Goal: Task Accomplishment & Management: Complete application form

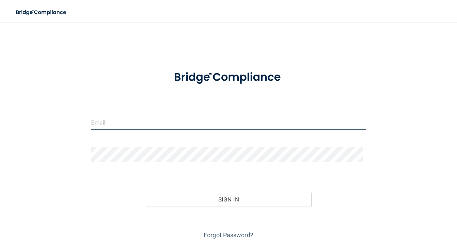
click at [103, 122] on input "email" at bounding box center [228, 121] width 275 height 15
type input "[EMAIL_ADDRESS][DOMAIN_NAME]"
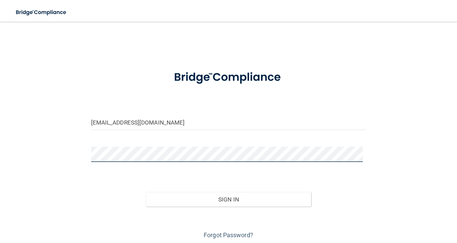
click at [146, 192] on button "Sign In" at bounding box center [228, 199] width 165 height 15
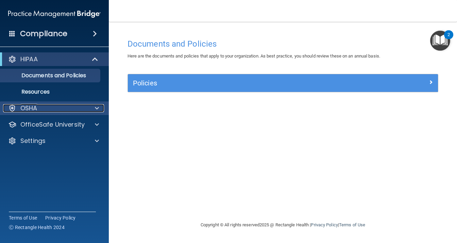
click at [89, 110] on div at bounding box center [95, 108] width 17 height 8
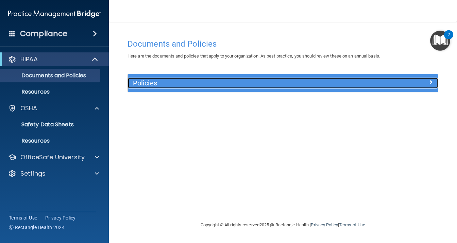
click at [355, 80] on div "Policies" at bounding box center [244, 82] width 232 height 11
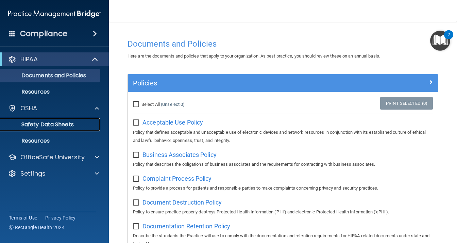
click at [60, 123] on p "Safety Data Sheets" at bounding box center [50, 124] width 93 height 7
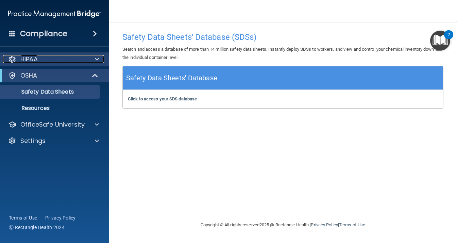
click at [96, 56] on span at bounding box center [97, 59] width 4 height 8
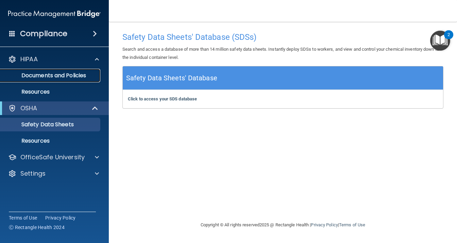
click at [82, 75] on p "Documents and Policies" at bounding box center [50, 75] width 93 height 7
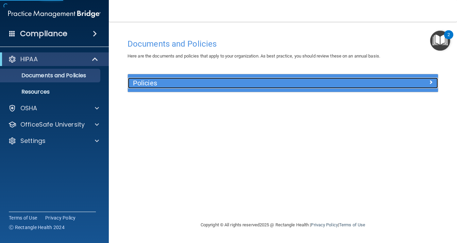
click at [198, 83] on h5 "Policies" at bounding box center [244, 82] width 222 height 7
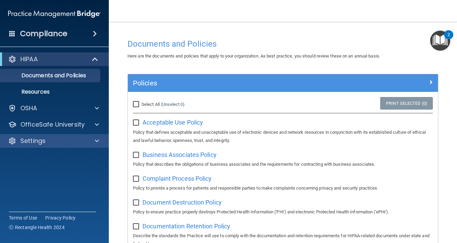
click at [67, 147] on div "HIPAA Documents and Policies Report an Incident Business Associates Emergency P…" at bounding box center [54, 101] width 109 height 103
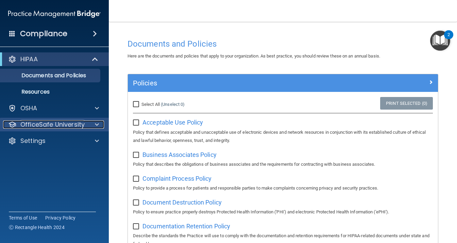
click at [94, 123] on div at bounding box center [95, 124] width 17 height 8
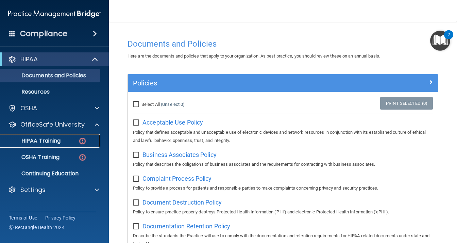
click at [59, 140] on p "HIPAA Training" at bounding box center [32, 140] width 56 height 7
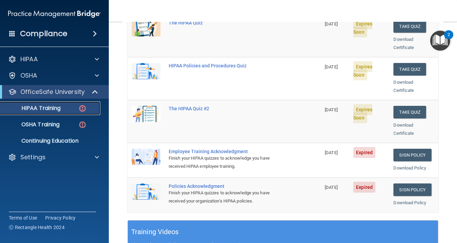
scroll to position [88, 0]
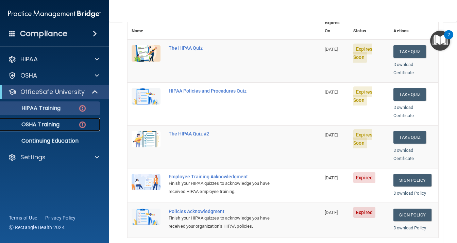
click at [64, 122] on div "OSHA Training" at bounding box center [50, 124] width 93 height 7
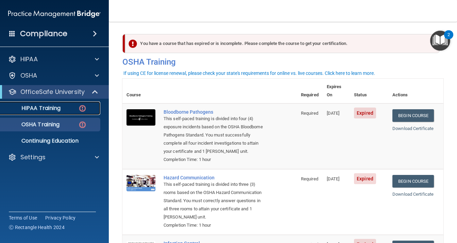
click at [55, 108] on p "HIPAA Training" at bounding box center [32, 108] width 56 height 7
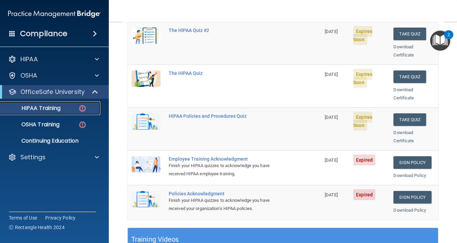
scroll to position [34, 0]
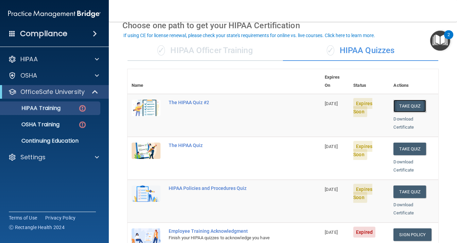
click at [405, 100] on button "Take Quiz" at bounding box center [409, 106] width 33 height 13
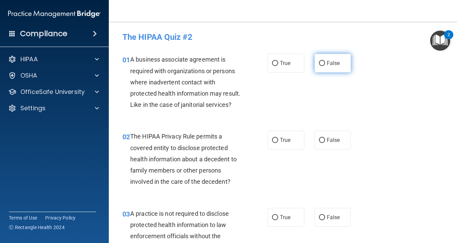
click at [331, 60] on span "False" at bounding box center [332, 63] width 13 height 6
click at [325, 61] on input "False" at bounding box center [322, 63] width 6 height 5
radio input "true"
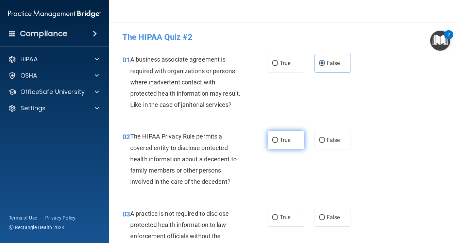
click at [273, 143] on input "True" at bounding box center [275, 140] width 6 height 5
radio input "true"
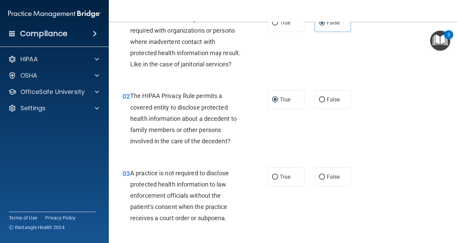
scroll to position [68, 0]
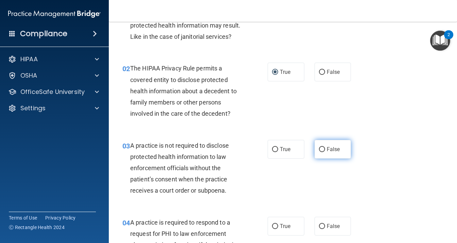
click at [321, 152] on input "False" at bounding box center [322, 149] width 6 height 5
radio input "true"
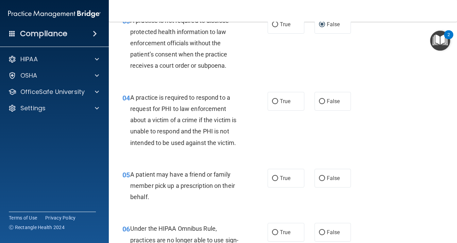
scroll to position [204, 0]
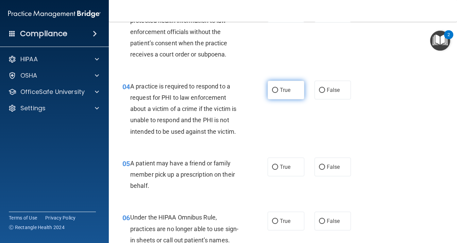
click at [281, 93] on span "True" at bounding box center [285, 90] width 11 height 6
click at [278, 93] on input "True" at bounding box center [275, 90] width 6 height 5
radio input "true"
click at [287, 172] on label "True" at bounding box center [285, 166] width 37 height 19
click at [278, 169] on input "True" at bounding box center [275, 166] width 6 height 5
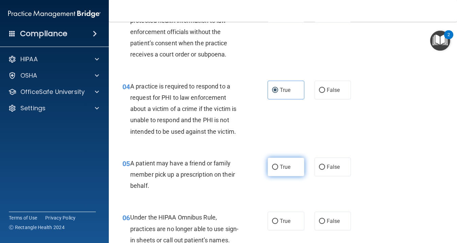
radio input "true"
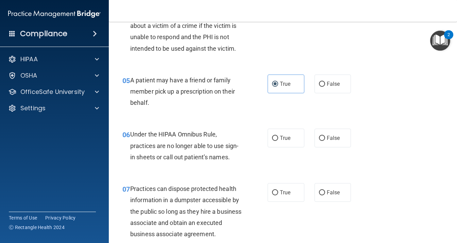
scroll to position [306, 0]
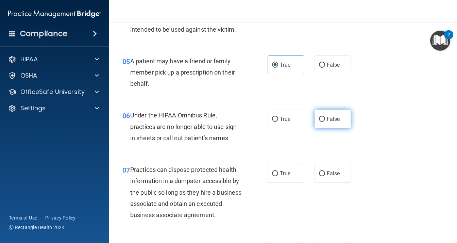
click at [321, 122] on input "False" at bounding box center [322, 119] width 6 height 5
radio input "true"
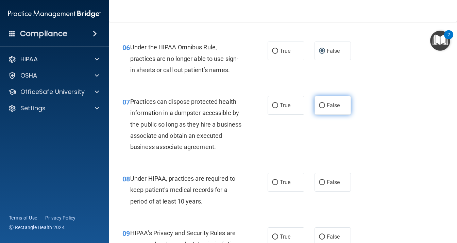
click at [335, 112] on label "False" at bounding box center [332, 105] width 37 height 19
click at [325, 108] on input "False" at bounding box center [322, 105] width 6 height 5
radio input "true"
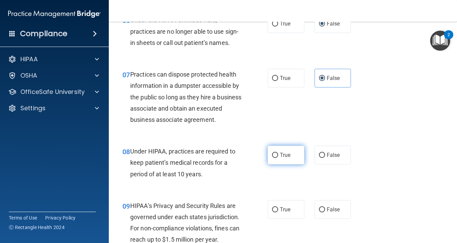
scroll to position [442, 0]
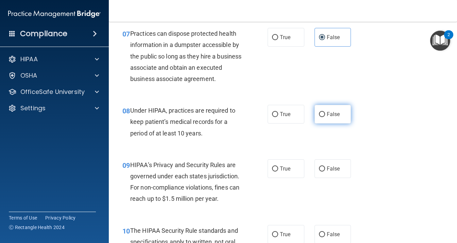
click at [335, 117] on span "False" at bounding box center [332, 114] width 13 height 6
click at [325, 117] on input "False" at bounding box center [322, 114] width 6 height 5
radio input "true"
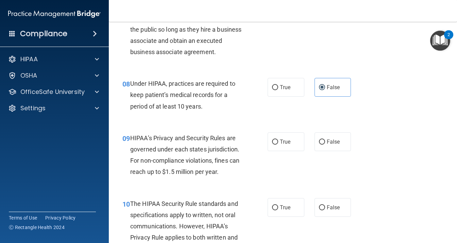
scroll to position [510, 0]
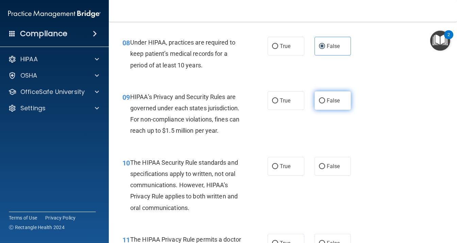
click at [336, 110] on label "False" at bounding box center [332, 100] width 37 height 19
click at [325, 103] on input "False" at bounding box center [322, 100] width 6 height 5
radio input "true"
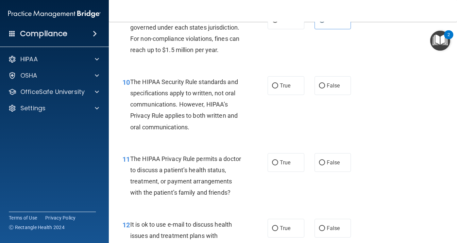
scroll to position [611, 0]
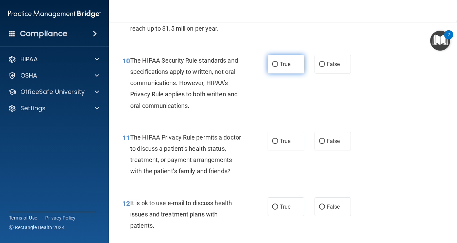
click at [280, 73] on label "True" at bounding box center [285, 64] width 37 height 19
click at [278, 67] on input "True" at bounding box center [275, 64] width 6 height 5
radio input "true"
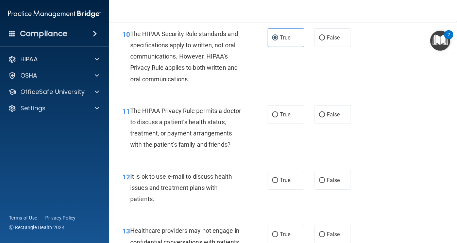
scroll to position [679, 0]
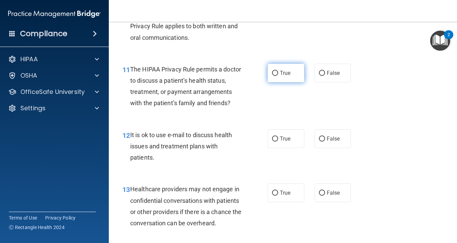
click at [280, 76] on span "True" at bounding box center [285, 73] width 11 height 6
click at [278, 76] on input "True" at bounding box center [275, 73] width 6 height 5
radio input "true"
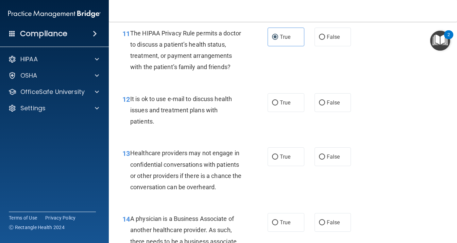
scroll to position [747, 0]
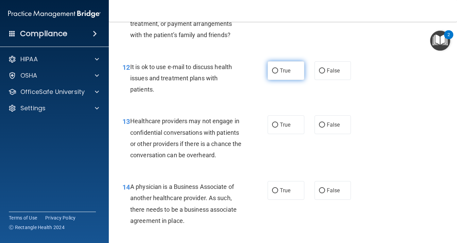
click at [278, 80] on label "True" at bounding box center [285, 70] width 37 height 19
click at [278, 73] on input "True" at bounding box center [275, 70] width 6 height 5
radio input "true"
click at [327, 134] on label "False" at bounding box center [332, 124] width 37 height 19
click at [325, 127] on input "False" at bounding box center [322, 124] width 6 height 5
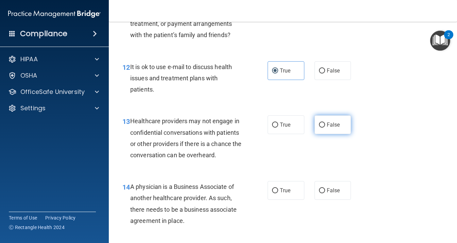
radio input "true"
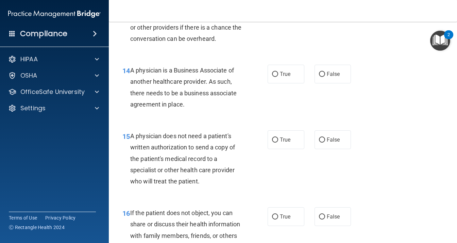
scroll to position [883, 0]
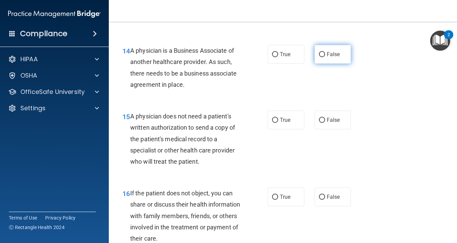
click at [333, 64] on label "False" at bounding box center [332, 54] width 37 height 19
click at [325, 57] on input "False" at bounding box center [322, 54] width 6 height 5
radio input "true"
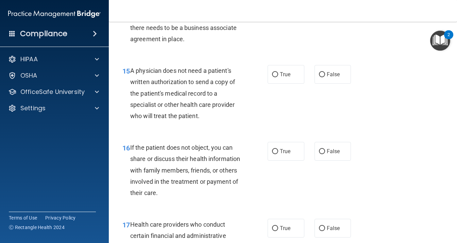
scroll to position [951, 0]
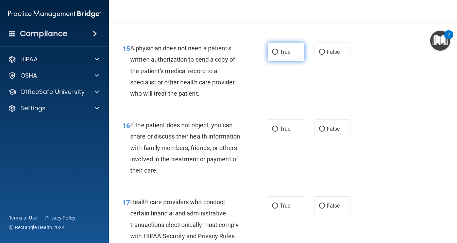
click at [273, 61] on label "True" at bounding box center [285, 51] width 37 height 19
click at [273, 55] on input "True" at bounding box center [275, 52] width 6 height 5
radio input "true"
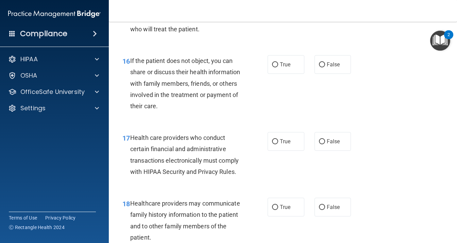
scroll to position [1019, 0]
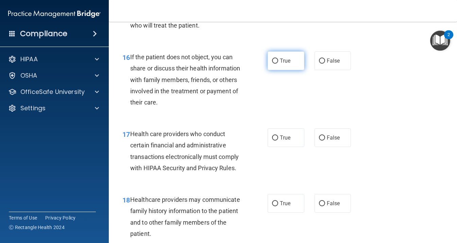
click at [289, 70] on label "True" at bounding box center [285, 60] width 37 height 19
click at [278, 64] on input "True" at bounding box center [275, 60] width 6 height 5
radio input "true"
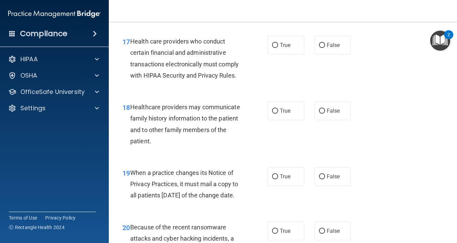
scroll to position [1121, 0]
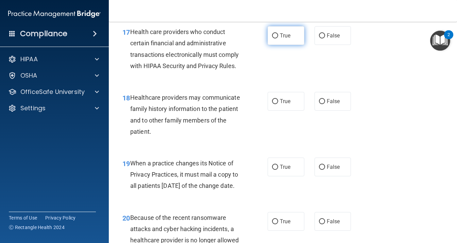
click at [280, 45] on label "True" at bounding box center [285, 35] width 37 height 19
click at [278, 38] on input "True" at bounding box center [275, 35] width 6 height 5
radio input "true"
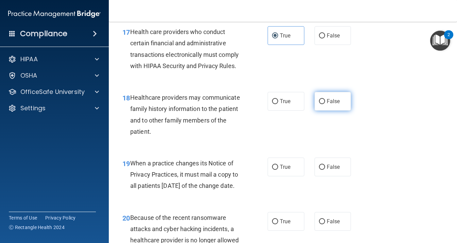
click at [323, 110] on label "False" at bounding box center [332, 101] width 37 height 19
click at [323, 104] on input "False" at bounding box center [322, 101] width 6 height 5
radio input "true"
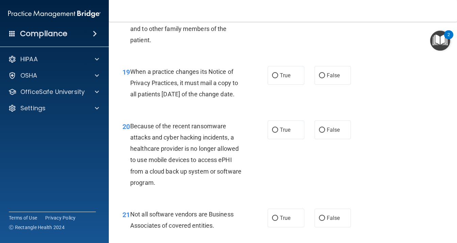
scroll to position [1223, 0]
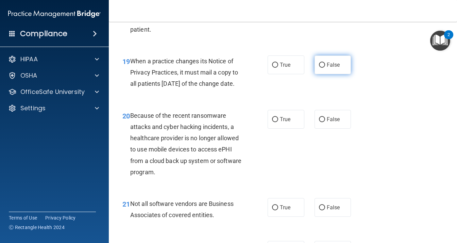
click at [328, 68] on span "False" at bounding box center [332, 64] width 13 height 6
click at [325, 68] on input "False" at bounding box center [322, 65] width 6 height 5
radio input "true"
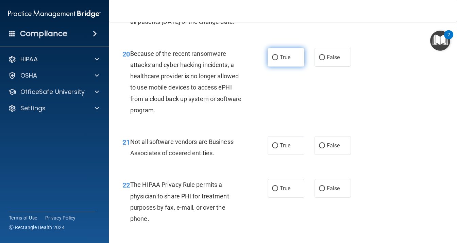
scroll to position [1291, 0]
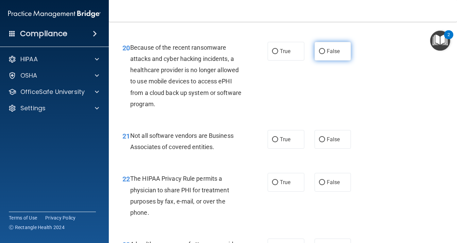
click at [327, 54] on span "False" at bounding box center [332, 51] width 13 height 6
click at [325, 54] on input "False" at bounding box center [322, 51] width 6 height 5
radio input "true"
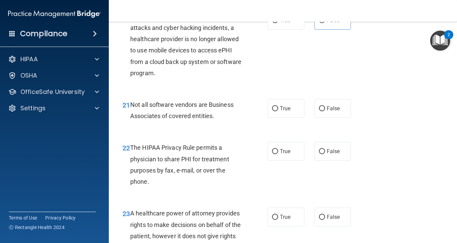
scroll to position [1359, 0]
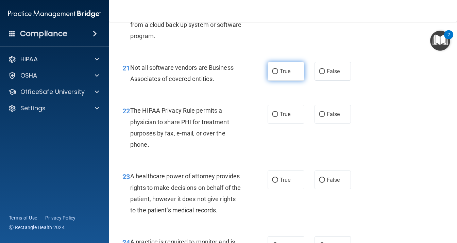
click at [277, 81] on label "True" at bounding box center [285, 71] width 37 height 19
click at [277, 74] on input "True" at bounding box center [275, 71] width 6 height 5
radio input "true"
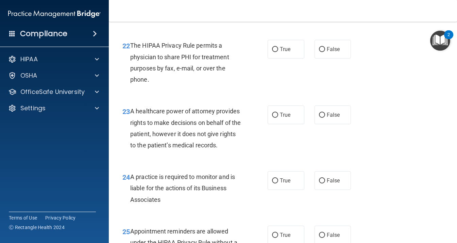
scroll to position [1427, 0]
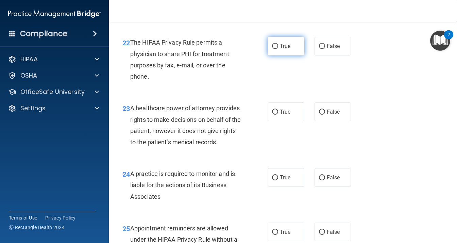
click at [280, 49] on span "True" at bounding box center [285, 46] width 11 height 6
click at [278, 49] on input "True" at bounding box center [275, 46] width 6 height 5
radio input "true"
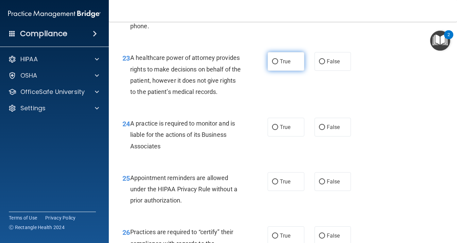
scroll to position [1495, 0]
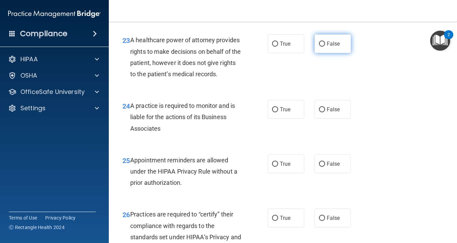
click at [322, 53] on label "False" at bounding box center [332, 43] width 37 height 19
click at [322, 47] on input "False" at bounding box center [322, 43] width 6 height 5
radio input "true"
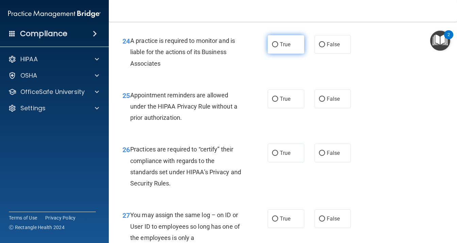
scroll to position [1563, 0]
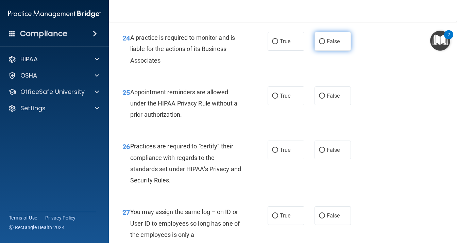
click at [325, 51] on label "False" at bounding box center [332, 41] width 37 height 19
click at [325, 44] on input "False" at bounding box center [322, 41] width 6 height 5
radio input "true"
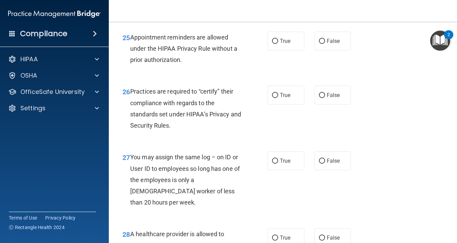
scroll to position [1630, 0]
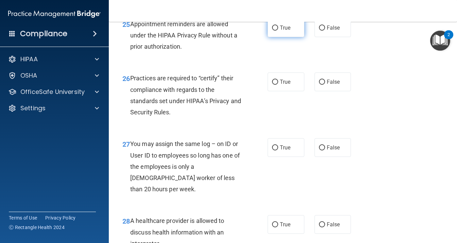
click at [268, 37] on label "True" at bounding box center [285, 27] width 37 height 19
click at [272, 31] on input "True" at bounding box center [275, 27] width 6 height 5
radio input "true"
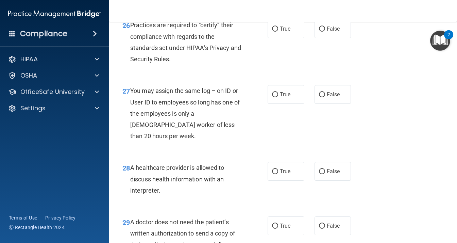
scroll to position [1698, 0]
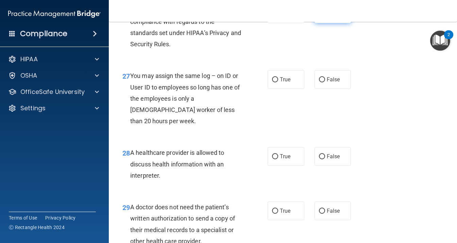
click at [338, 23] on label "False" at bounding box center [332, 13] width 37 height 19
click at [325, 17] on input "False" at bounding box center [322, 14] width 6 height 5
radio input "true"
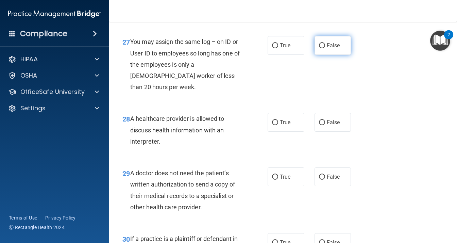
click at [334, 49] on span "False" at bounding box center [332, 45] width 13 height 6
click at [325, 48] on input "False" at bounding box center [322, 45] width 6 height 5
radio input "true"
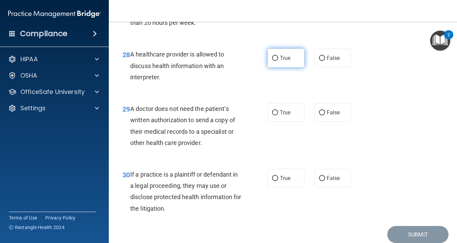
scroll to position [1800, 0]
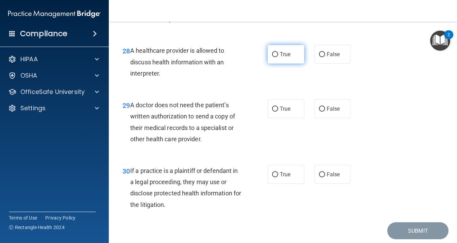
click at [270, 64] on label "True" at bounding box center [285, 54] width 37 height 19
click at [272, 57] on input "True" at bounding box center [275, 54] width 6 height 5
radio input "true"
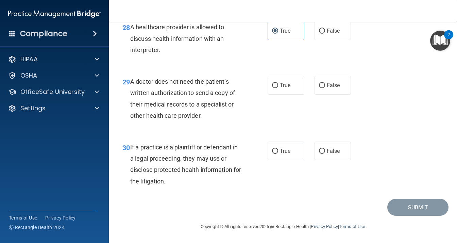
scroll to position [1868, 0]
drag, startPoint x: 280, startPoint y: 94, endPoint x: 280, endPoint y: 98, distance: 3.8
click at [281, 88] on span "True" at bounding box center [285, 85] width 11 height 6
click at [279, 160] on label "True" at bounding box center [285, 150] width 37 height 19
click at [278, 154] on input "True" at bounding box center [275, 150] width 6 height 5
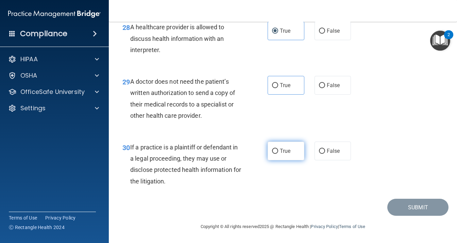
radio input "true"
click at [272, 88] on input "True" at bounding box center [275, 85] width 6 height 5
radio input "true"
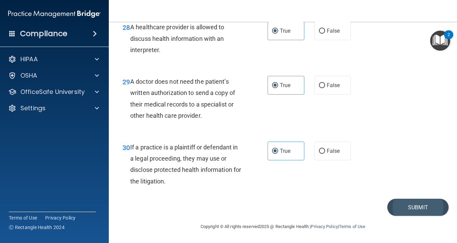
scroll to position [1880, 0]
click at [401, 203] on button "Submit" at bounding box center [417, 206] width 61 height 17
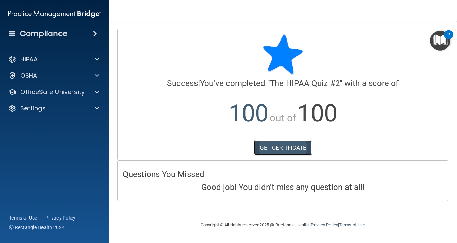
click at [287, 144] on link "GET CERTIFICATE" at bounding box center [283, 147] width 58 height 15
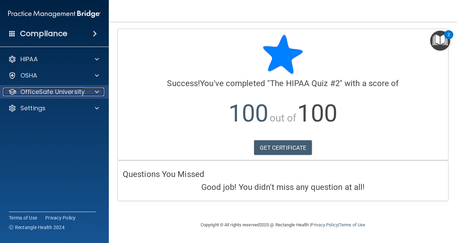
click at [90, 88] on div at bounding box center [95, 92] width 17 height 8
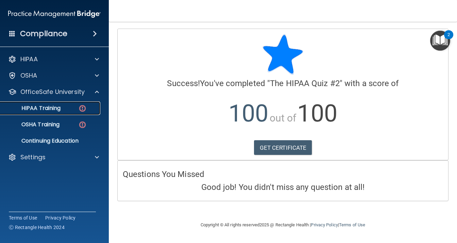
click at [76, 111] on div "HIPAA Training" at bounding box center [50, 108] width 93 height 7
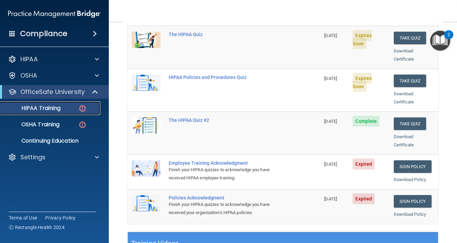
scroll to position [68, 0]
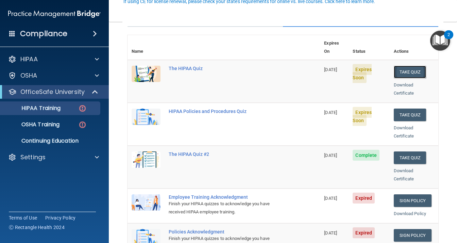
click at [408, 66] on button "Take Quiz" at bounding box center [409, 72] width 33 height 13
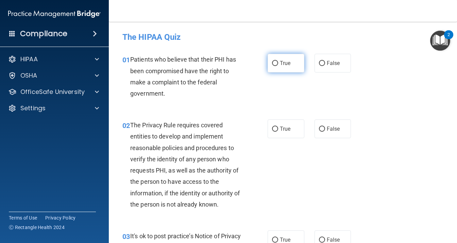
click at [274, 59] on label "True" at bounding box center [285, 63] width 37 height 19
click at [274, 61] on input "True" at bounding box center [275, 63] width 6 height 5
radio input "true"
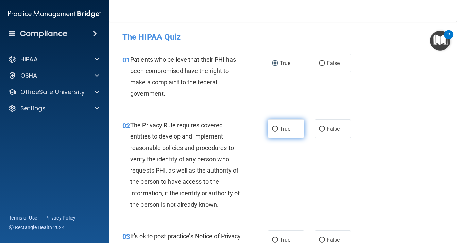
click at [273, 128] on input "True" at bounding box center [275, 128] width 6 height 5
radio input "true"
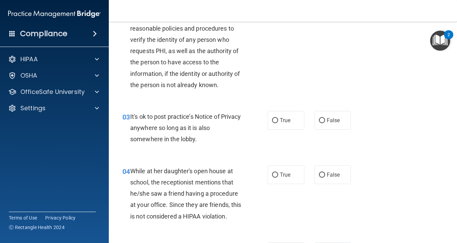
scroll to position [170, 0]
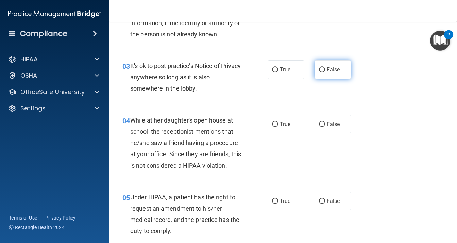
click at [322, 71] on label "False" at bounding box center [332, 69] width 37 height 19
click at [322, 71] on input "False" at bounding box center [322, 69] width 6 height 5
radio input "true"
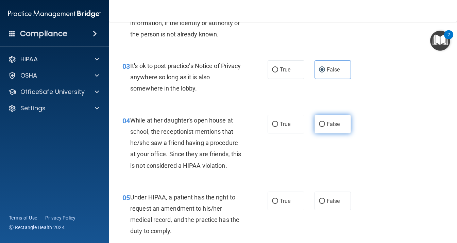
click at [326, 123] on span "False" at bounding box center [332, 124] width 13 height 6
click at [325, 123] on input "False" at bounding box center [322, 124] width 6 height 5
radio input "true"
click at [322, 210] on label "False" at bounding box center [332, 200] width 37 height 19
click at [322, 203] on input "False" at bounding box center [322, 200] width 6 height 5
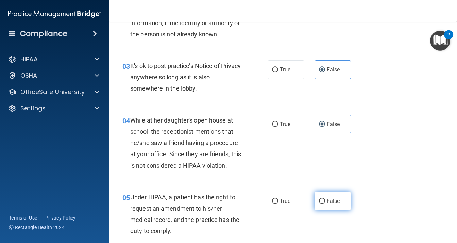
radio input "true"
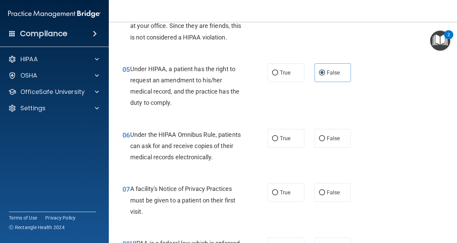
scroll to position [340, 0]
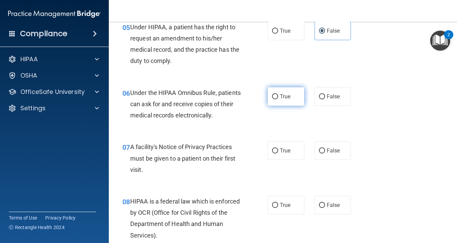
click at [281, 100] on span "True" at bounding box center [285, 96] width 11 height 6
click at [278, 99] on input "True" at bounding box center [275, 96] width 6 height 5
radio input "true"
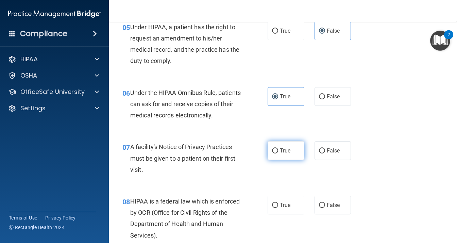
click at [281, 154] on span "True" at bounding box center [285, 150] width 11 height 6
click at [278, 153] on input "True" at bounding box center [275, 150] width 6 height 5
radio input "true"
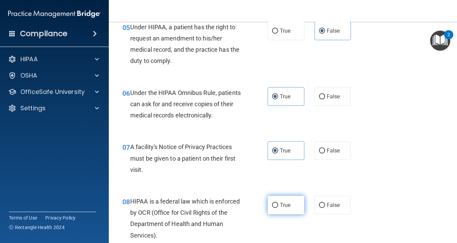
click at [278, 214] on label "True" at bounding box center [285, 204] width 37 height 19
click at [278, 208] on input "True" at bounding box center [275, 204] width 6 height 5
radio input "true"
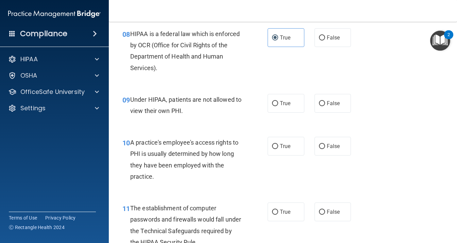
scroll to position [510, 0]
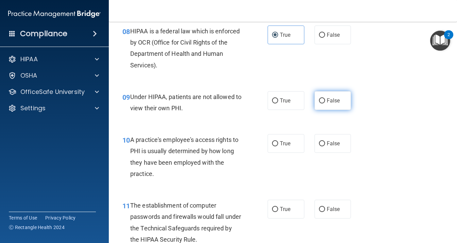
click at [331, 106] on label "False" at bounding box center [332, 100] width 37 height 19
click at [325, 103] on input "False" at bounding box center [322, 100] width 6 height 5
radio input "true"
click at [328, 146] on span "False" at bounding box center [332, 143] width 13 height 6
click at [325, 146] on input "False" at bounding box center [322, 143] width 6 height 5
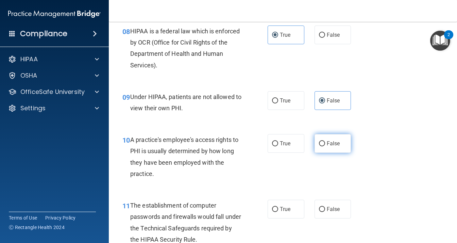
radio input "true"
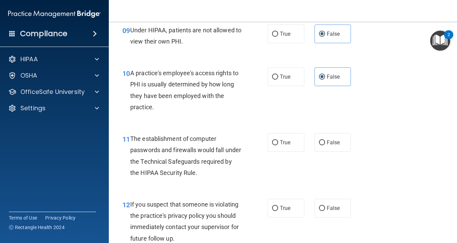
scroll to position [577, 0]
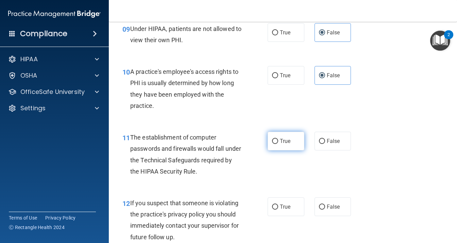
click at [286, 144] on span "True" at bounding box center [285, 141] width 11 height 6
click at [278, 144] on input "True" at bounding box center [275, 141] width 6 height 5
radio input "true"
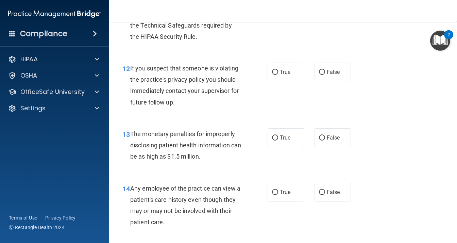
scroll to position [713, 0]
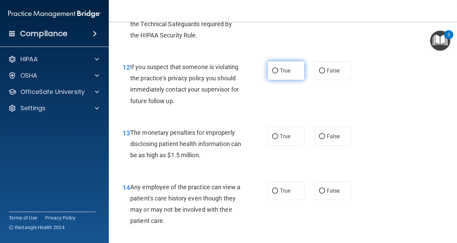
click at [280, 77] on label "True" at bounding box center [285, 70] width 37 height 19
click at [278, 73] on input "True" at bounding box center [275, 70] width 6 height 5
radio input "true"
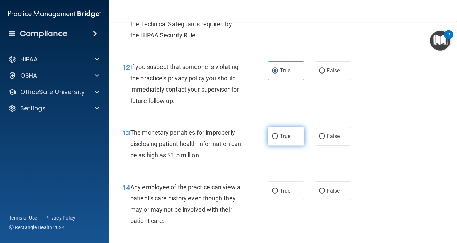
click at [276, 144] on label "True" at bounding box center [285, 136] width 37 height 19
click at [276, 139] on input "True" at bounding box center [275, 136] width 6 height 5
radio input "true"
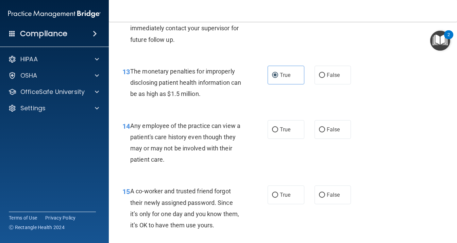
scroll to position [781, 0]
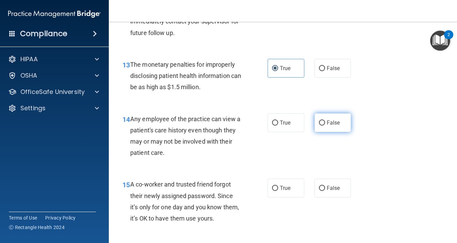
click at [326, 126] on span "False" at bounding box center [332, 122] width 13 height 6
click at [325, 125] on input "False" at bounding box center [322, 122] width 6 height 5
radio input "true"
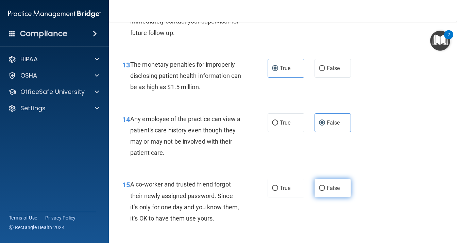
click at [323, 197] on label "False" at bounding box center [332, 187] width 37 height 19
click at [323, 191] on input "False" at bounding box center [322, 187] width 6 height 5
radio input "true"
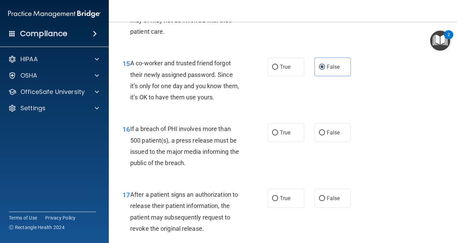
scroll to position [917, 0]
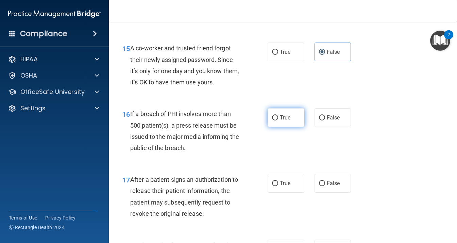
click at [292, 127] on label "True" at bounding box center [285, 117] width 37 height 19
click at [278, 120] on input "True" at bounding box center [275, 117] width 6 height 5
radio input "true"
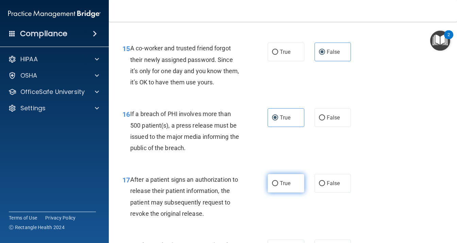
click at [281, 192] on label "True" at bounding box center [285, 183] width 37 height 19
click at [278, 186] on input "True" at bounding box center [275, 183] width 6 height 5
radio input "true"
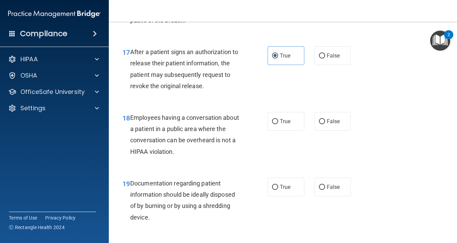
scroll to position [1053, 0]
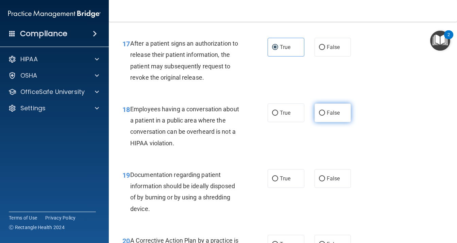
click at [345, 122] on label "False" at bounding box center [332, 112] width 37 height 19
click at [325, 115] on input "False" at bounding box center [322, 112] width 6 height 5
radio input "true"
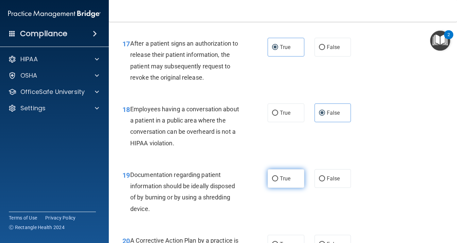
click at [282, 181] on span "True" at bounding box center [285, 178] width 11 height 6
click at [278, 181] on input "True" at bounding box center [275, 178] width 6 height 5
radio input "true"
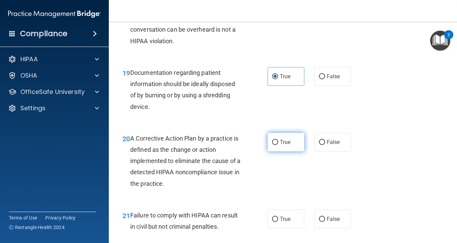
click at [272, 151] on label "True" at bounding box center [285, 141] width 37 height 19
click at [272, 145] on input "True" at bounding box center [275, 142] width 6 height 5
radio input "true"
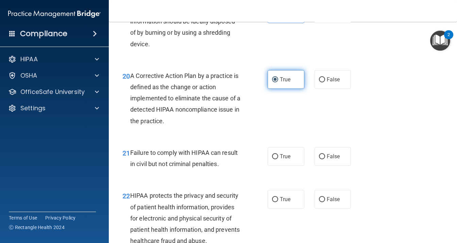
scroll to position [1257, 0]
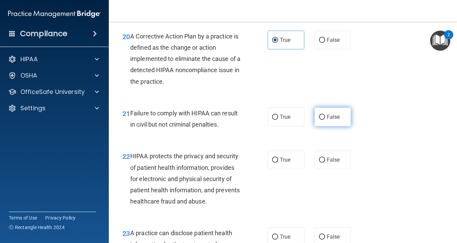
click at [322, 126] on label "False" at bounding box center [332, 116] width 37 height 19
click at [322, 120] on input "False" at bounding box center [322, 116] width 6 height 5
radio input "true"
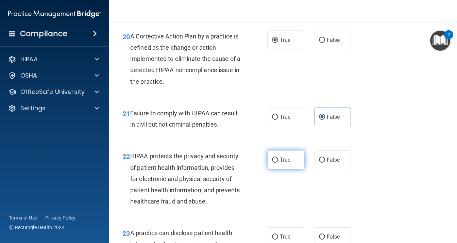
click at [280, 163] on span "True" at bounding box center [285, 159] width 11 height 6
click at [278, 162] on input "True" at bounding box center [275, 159] width 6 height 5
radio input "true"
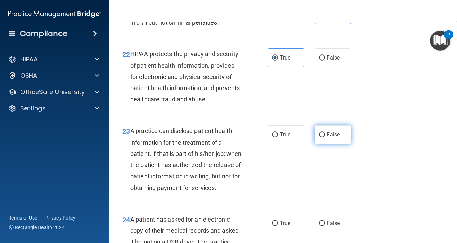
click at [329, 138] on span "False" at bounding box center [332, 134] width 13 height 6
click at [325, 137] on input "False" at bounding box center [322, 134] width 6 height 5
radio input "true"
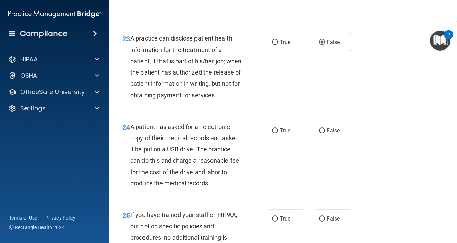
scroll to position [1461, 0]
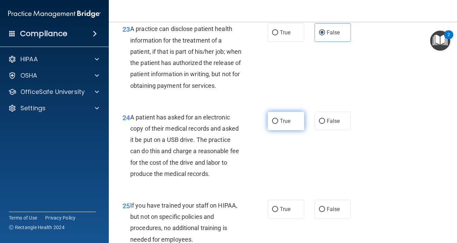
click at [272, 130] on label "True" at bounding box center [285, 120] width 37 height 19
click at [272, 124] on input "True" at bounding box center [275, 121] width 6 height 5
radio input "true"
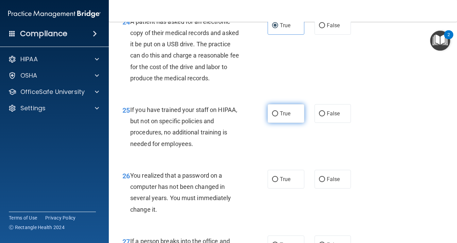
scroll to position [1563, 0]
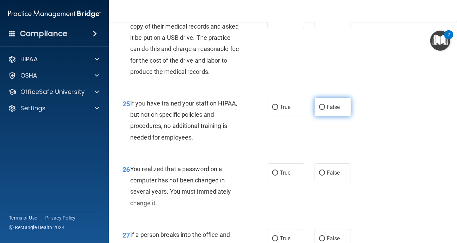
click at [330, 116] on label "False" at bounding box center [332, 106] width 37 height 19
click at [325, 110] on input "False" at bounding box center [322, 107] width 6 height 5
radio input "true"
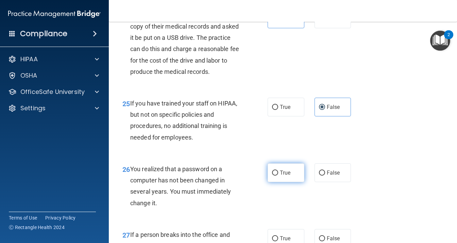
click at [280, 176] on span "True" at bounding box center [285, 172] width 11 height 6
click at [278, 175] on input "True" at bounding box center [275, 172] width 6 height 5
radio input "true"
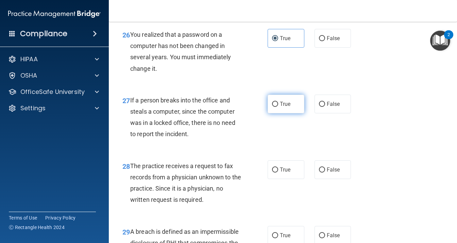
scroll to position [1698, 0]
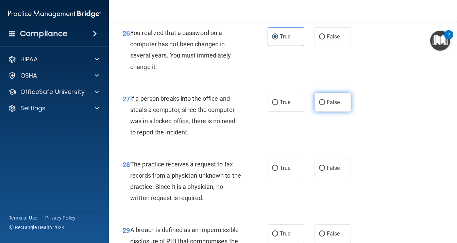
click at [331, 111] on label "False" at bounding box center [332, 102] width 37 height 19
click at [325, 105] on input "False" at bounding box center [322, 102] width 6 height 5
radio input "true"
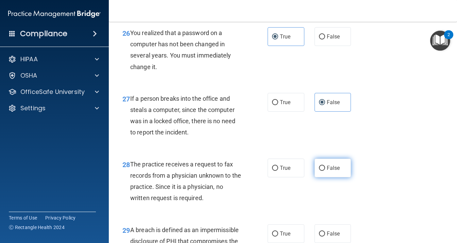
click at [331, 171] on span "False" at bounding box center [332, 167] width 13 height 6
click at [325, 171] on input "False" at bounding box center [322, 167] width 6 height 5
radio input "true"
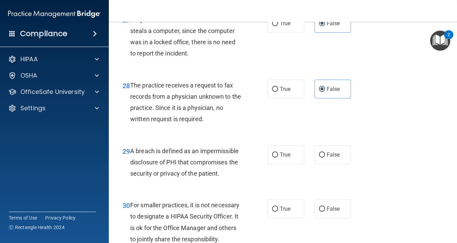
scroll to position [1800, 0]
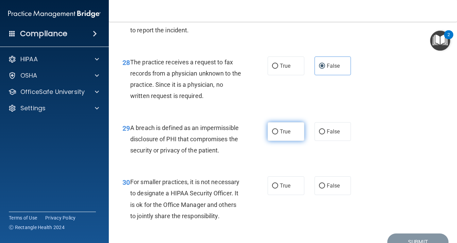
click at [284, 141] on label "True" at bounding box center [285, 131] width 37 height 19
click at [278, 134] on input "True" at bounding box center [275, 131] width 6 height 5
radio input "true"
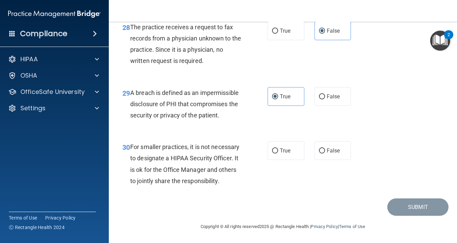
scroll to position [1892, 0]
click at [331, 147] on span "False" at bounding box center [332, 150] width 13 height 6
click at [325, 148] on input "False" at bounding box center [322, 150] width 6 height 5
radio input "true"
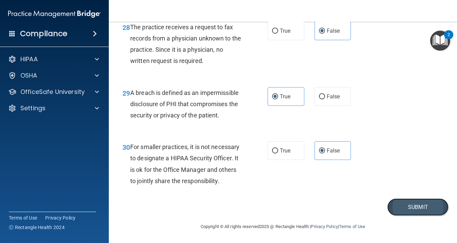
click at [412, 207] on button "Submit" at bounding box center [417, 206] width 61 height 17
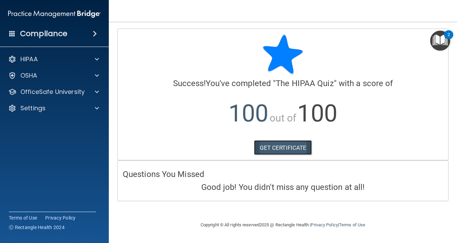
click at [286, 143] on link "GET CERTIFICATE" at bounding box center [283, 147] width 58 height 15
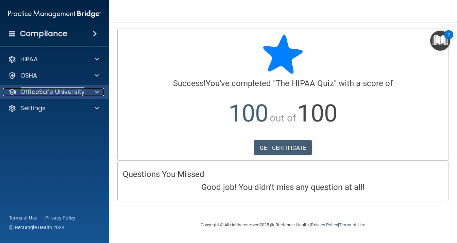
click at [95, 91] on span at bounding box center [97, 92] width 4 height 8
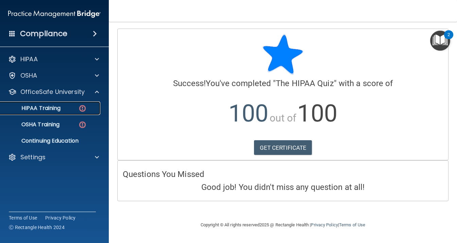
click at [83, 110] on img at bounding box center [82, 108] width 8 height 8
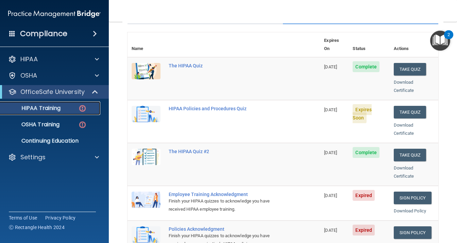
scroll to position [68, 0]
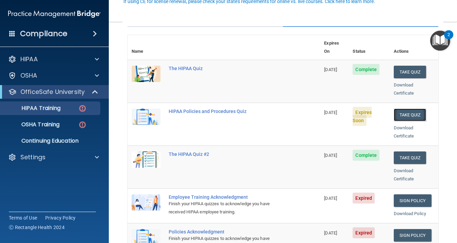
click at [411, 108] on button "Take Quiz" at bounding box center [409, 114] width 33 height 13
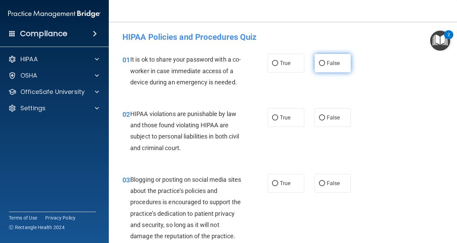
click at [326, 64] on span "False" at bounding box center [332, 63] width 13 height 6
click at [325, 64] on input "False" at bounding box center [322, 63] width 6 height 5
radio input "true"
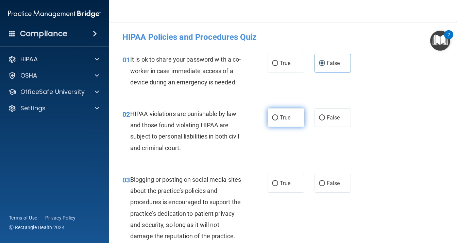
click at [286, 127] on label "True" at bounding box center [285, 117] width 37 height 19
click at [278, 120] on input "True" at bounding box center [275, 117] width 6 height 5
radio input "true"
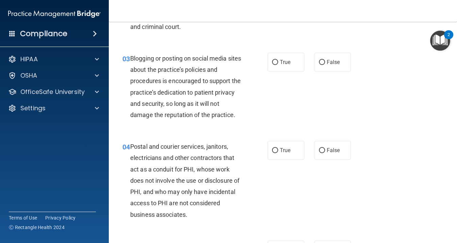
scroll to position [136, 0]
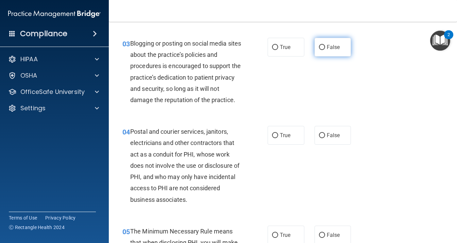
click at [333, 56] on label "False" at bounding box center [332, 47] width 37 height 19
click at [325, 50] on input "False" at bounding box center [322, 47] width 6 height 5
radio input "true"
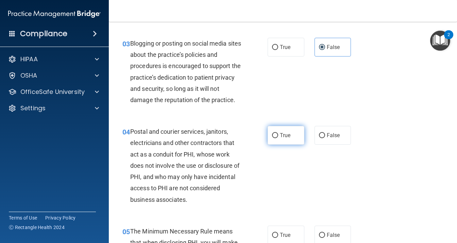
click at [282, 138] on span "True" at bounding box center [285, 135] width 11 height 6
click at [278, 138] on input "True" at bounding box center [275, 135] width 6 height 5
radio input "true"
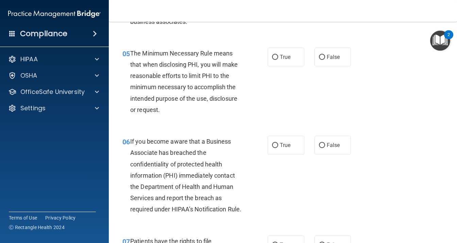
scroll to position [340, 0]
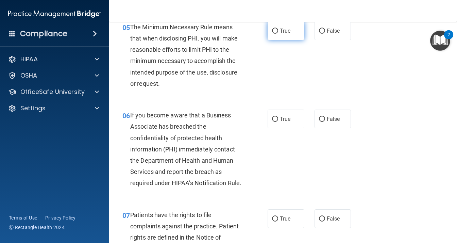
click at [293, 40] on label "True" at bounding box center [285, 30] width 37 height 19
click at [278, 34] on input "True" at bounding box center [275, 31] width 6 height 5
radio input "true"
click at [334, 122] on span "False" at bounding box center [332, 118] width 13 height 6
click at [325, 122] on input "False" at bounding box center [322, 119] width 6 height 5
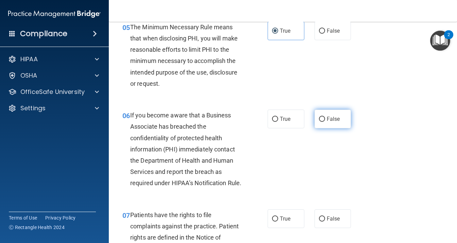
radio input "true"
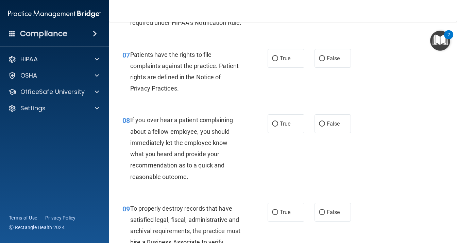
scroll to position [510, 0]
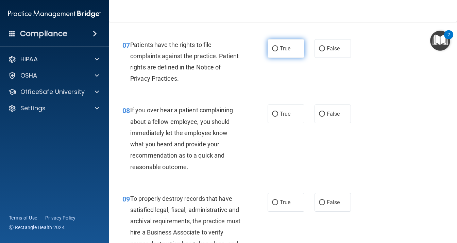
click at [279, 58] on label "True" at bounding box center [285, 48] width 37 height 19
click at [278, 51] on input "True" at bounding box center [275, 48] width 6 height 5
radio input "true"
click at [326, 117] on span "False" at bounding box center [332, 113] width 13 height 6
click at [324, 117] on input "False" at bounding box center [322, 113] width 6 height 5
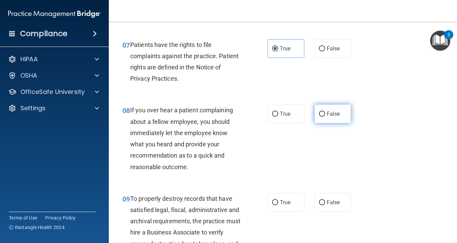
radio input "true"
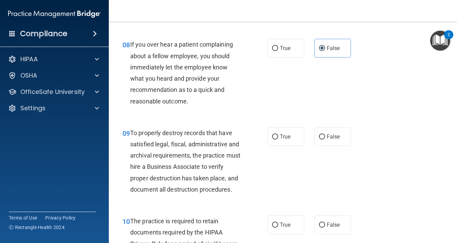
scroll to position [611, 0]
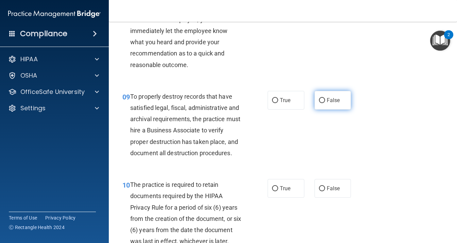
click at [323, 109] on label "False" at bounding box center [332, 100] width 37 height 19
click at [323, 103] on input "False" at bounding box center [322, 100] width 6 height 5
radio input "true"
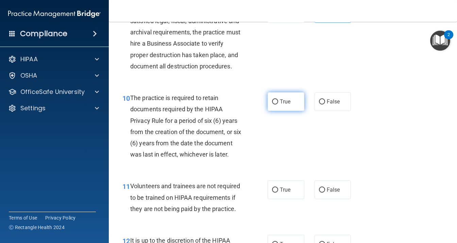
scroll to position [713, 0]
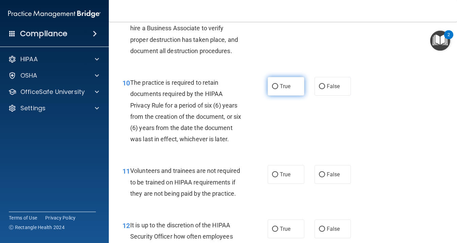
click at [269, 95] on label "True" at bounding box center [285, 86] width 37 height 19
click at [272, 89] on input "True" at bounding box center [275, 86] width 6 height 5
radio input "true"
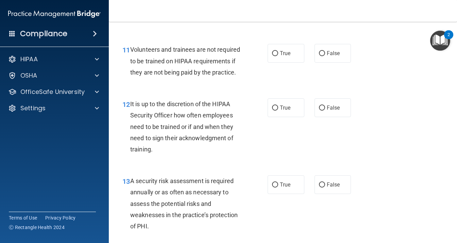
scroll to position [849, 0]
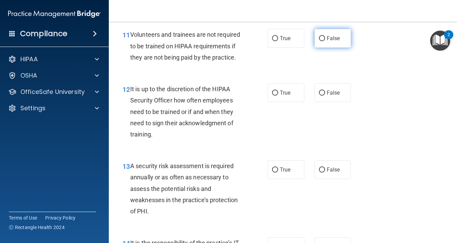
click at [332, 48] on label "False" at bounding box center [332, 38] width 37 height 19
click at [325, 41] on input "False" at bounding box center [322, 38] width 6 height 5
radio input "true"
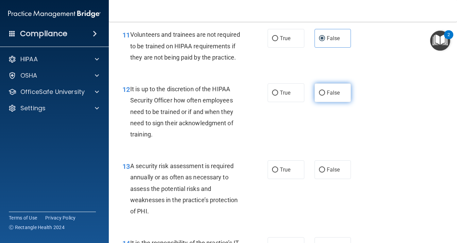
click at [326, 96] on span "False" at bounding box center [332, 92] width 13 height 6
click at [325, 95] on input "False" at bounding box center [322, 92] width 6 height 5
radio input "true"
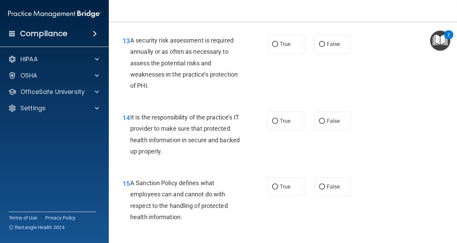
scroll to position [985, 0]
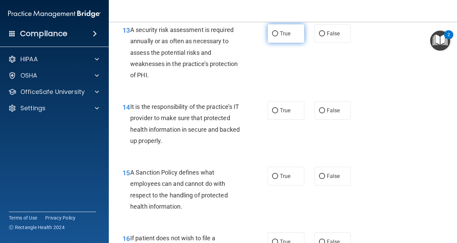
click at [283, 37] on span "True" at bounding box center [285, 33] width 11 height 6
click at [278, 36] on input "True" at bounding box center [275, 33] width 6 height 5
radio input "true"
click at [328, 120] on label "False" at bounding box center [332, 110] width 37 height 19
click at [325, 113] on input "False" at bounding box center [322, 110] width 6 height 5
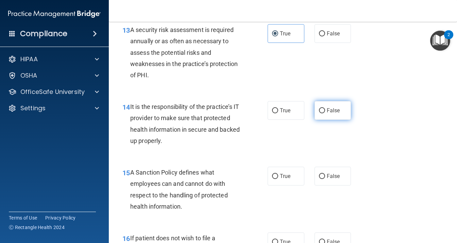
radio input "true"
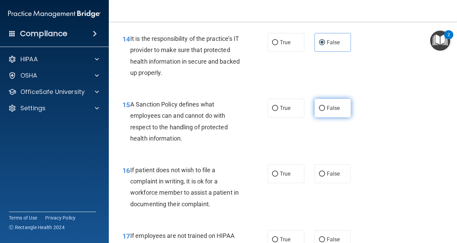
drag, startPoint x: 329, startPoint y: 178, endPoint x: 323, endPoint y: 174, distance: 7.2
click at [329, 111] on span "False" at bounding box center [332, 108] width 13 height 6
click at [325, 111] on input "False" at bounding box center [322, 108] width 6 height 5
radio input "true"
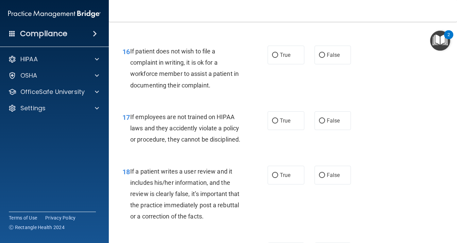
scroll to position [1189, 0]
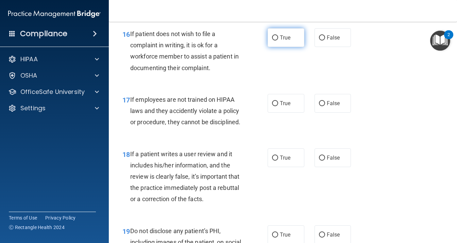
click at [281, 41] on span "True" at bounding box center [285, 37] width 11 height 6
click at [278, 40] on input "True" at bounding box center [275, 37] width 6 height 5
radio input "true"
click at [335, 106] on span "False" at bounding box center [332, 103] width 13 height 6
click at [325, 106] on input "False" at bounding box center [322, 103] width 6 height 5
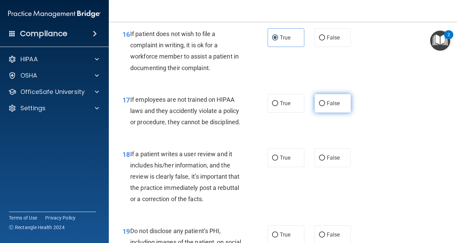
radio input "true"
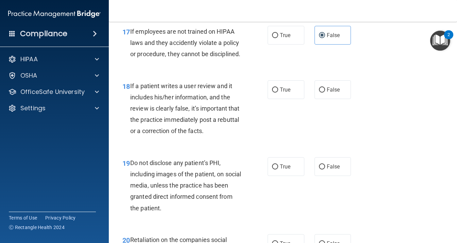
scroll to position [1291, 0]
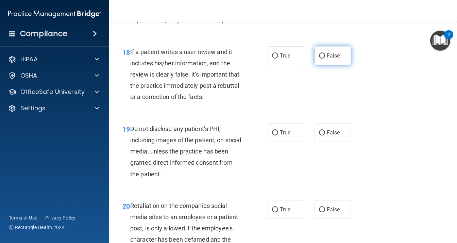
click at [333, 65] on label "False" at bounding box center [332, 55] width 37 height 19
click at [325, 58] on input "False" at bounding box center [322, 55] width 6 height 5
radio input "true"
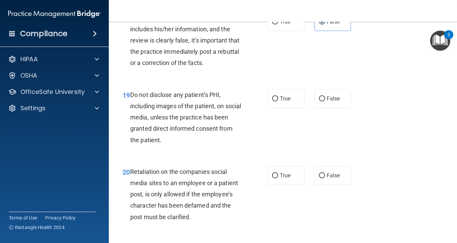
scroll to position [1359, 0]
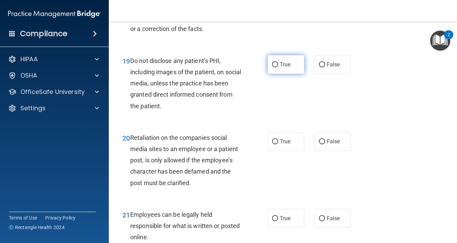
click at [272, 67] on input "True" at bounding box center [275, 64] width 6 height 5
radio input "true"
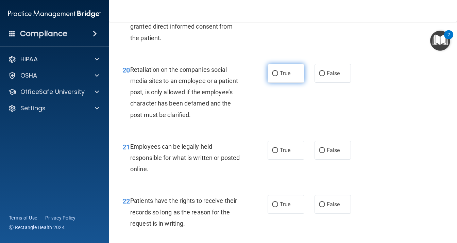
scroll to position [1461, 0]
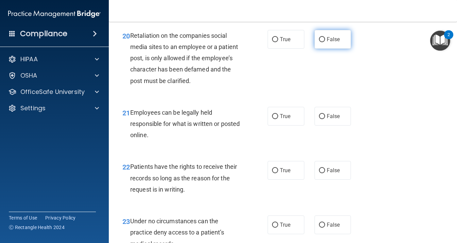
drag, startPoint x: 331, startPoint y: 118, endPoint x: 318, endPoint y: 135, distance: 21.1
click at [330, 42] on span "False" at bounding box center [332, 39] width 13 height 6
click at [325, 42] on input "False" at bounding box center [322, 39] width 6 height 5
radio input "true"
drag, startPoint x: 272, startPoint y: 207, endPoint x: 272, endPoint y: 199, distance: 8.2
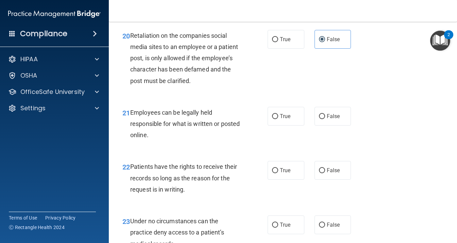
click at [272, 144] on div "21 Employees can be legally held responsible for what is written or posted onli…" at bounding box center [194, 125] width 165 height 37
click at [274, 119] on input "True" at bounding box center [275, 116] width 6 height 5
radio input "true"
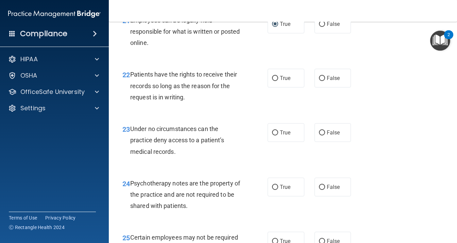
scroll to position [1563, 0]
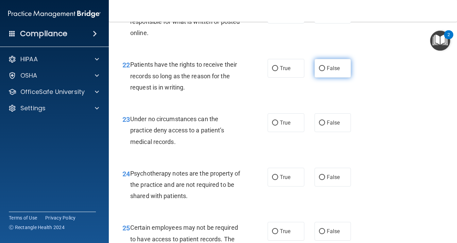
click at [332, 71] on span "False" at bounding box center [332, 68] width 13 height 6
click at [325, 71] on input "False" at bounding box center [322, 68] width 6 height 5
radio input "true"
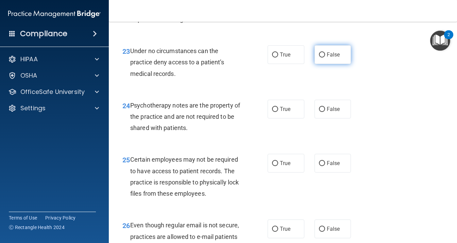
click at [329, 58] on span "False" at bounding box center [332, 54] width 13 height 6
click at [325, 57] on input "False" at bounding box center [322, 54] width 6 height 5
radio input "true"
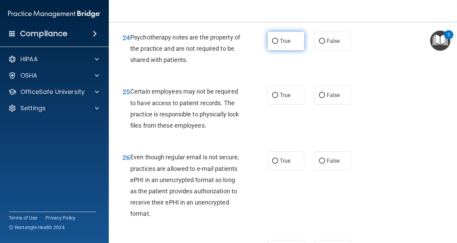
click at [280, 44] on span "True" at bounding box center [285, 41] width 11 height 6
click at [277, 44] on input "True" at bounding box center [275, 41] width 6 height 5
radio input "true"
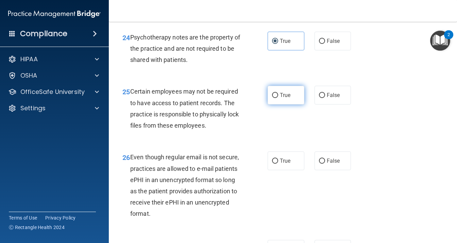
click at [272, 98] on input "True" at bounding box center [275, 95] width 6 height 5
radio input "true"
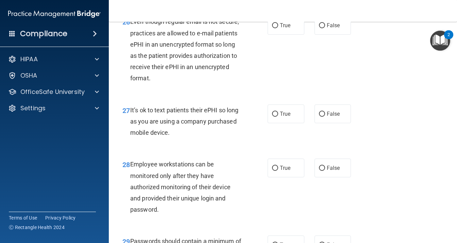
scroll to position [1834, 0]
click at [287, 28] on span "True" at bounding box center [285, 24] width 11 height 6
click at [278, 28] on input "True" at bounding box center [275, 24] width 6 height 5
radio input "true"
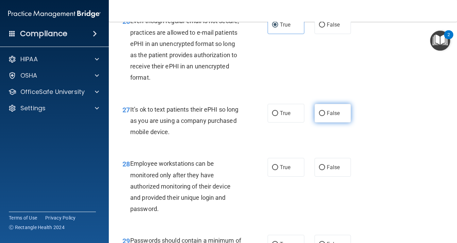
click at [327, 116] on span "False" at bounding box center [332, 113] width 13 height 6
click at [325, 116] on input "False" at bounding box center [322, 113] width 6 height 5
radio input "true"
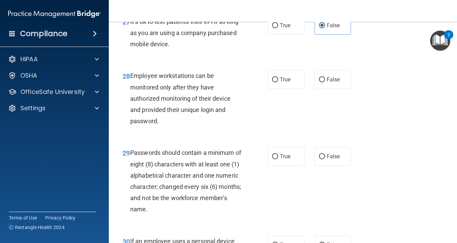
scroll to position [1936, 0]
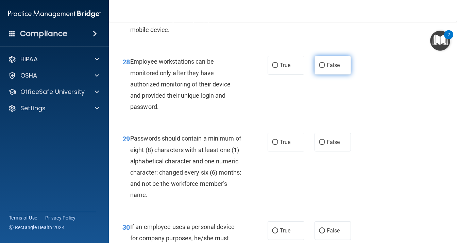
click at [326, 68] on span "False" at bounding box center [332, 65] width 13 height 6
click at [325, 68] on input "False" at bounding box center [322, 65] width 6 height 5
radio input "true"
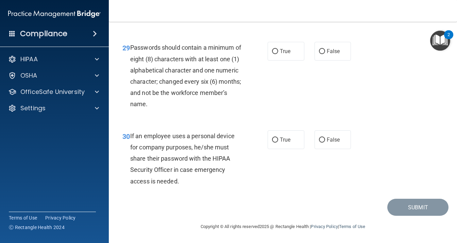
scroll to position [2038, 0]
click at [284, 60] on label "True" at bounding box center [285, 51] width 37 height 19
click at [278, 54] on input "True" at bounding box center [275, 51] width 6 height 5
radio input "true"
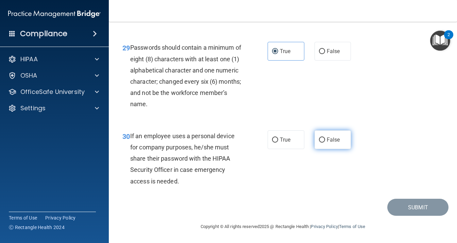
click at [329, 136] on span "False" at bounding box center [332, 139] width 13 height 6
click at [325, 137] on input "False" at bounding box center [322, 139] width 6 height 5
radio input "true"
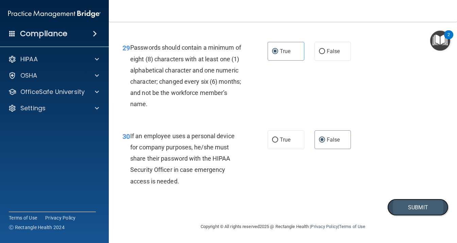
click at [406, 206] on button "Submit" at bounding box center [417, 206] width 61 height 17
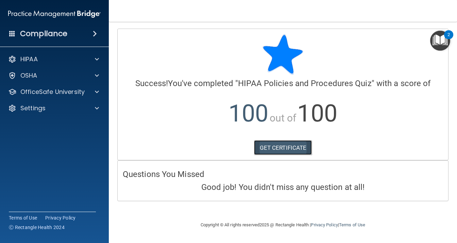
click at [277, 145] on link "GET CERTIFICATE" at bounding box center [283, 147] width 58 height 15
click at [52, 99] on div "HIPAA Documents and Policies Report an Incident Business Associates Emergency P…" at bounding box center [54, 85] width 109 height 71
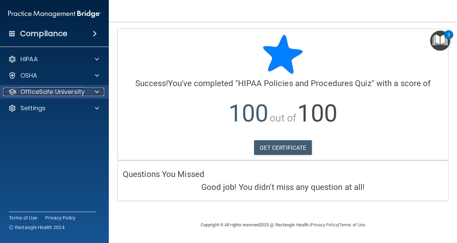
click at [71, 91] on p "OfficeSafe University" at bounding box center [52, 92] width 64 height 8
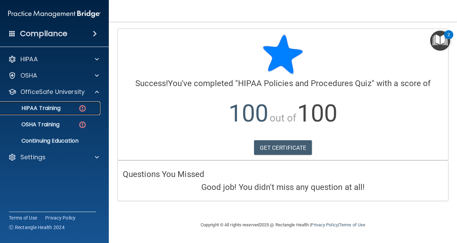
click at [81, 108] on img at bounding box center [82, 108] width 8 height 8
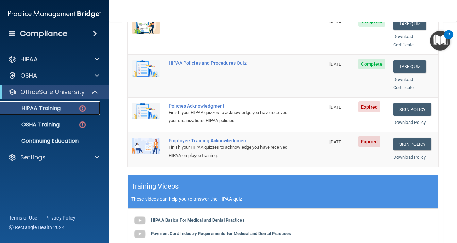
scroll to position [156, 0]
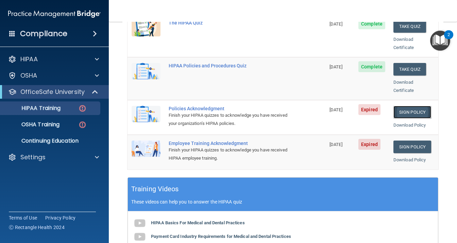
click at [414, 106] on link "Sign Policy" at bounding box center [412, 112] width 38 height 13
click at [403, 140] on link "Sign Policy" at bounding box center [412, 146] width 38 height 13
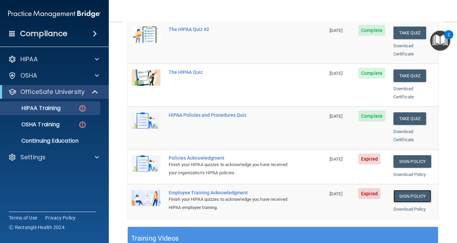
scroll to position [0, 0]
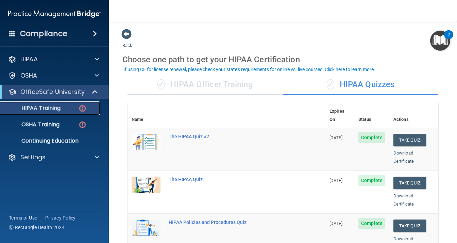
click at [85, 109] on img at bounding box center [82, 108] width 8 height 8
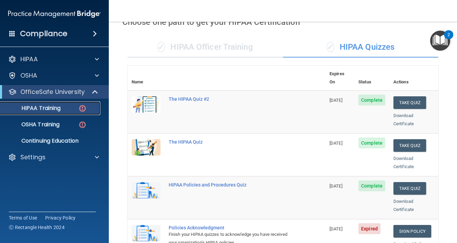
scroll to position [34, 0]
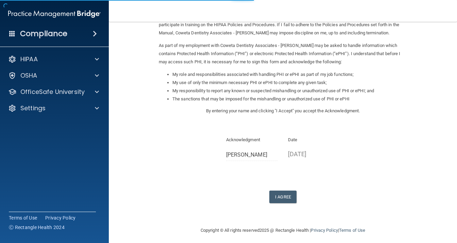
scroll to position [69, 0]
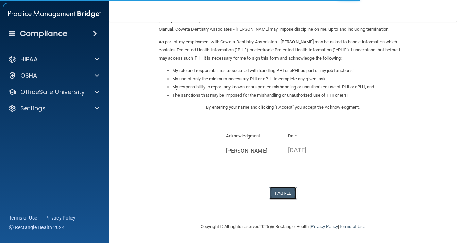
click at [281, 193] on button "I Agree" at bounding box center [282, 192] width 27 height 13
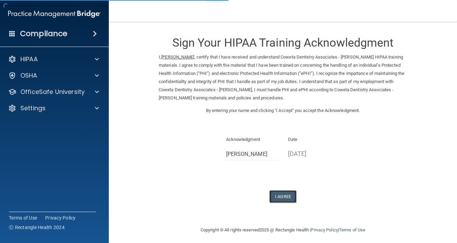
click at [281, 197] on button "I Agree" at bounding box center [282, 196] width 27 height 13
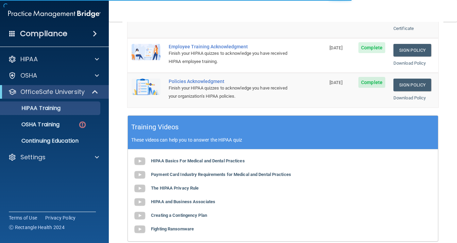
scroll to position [292, 0]
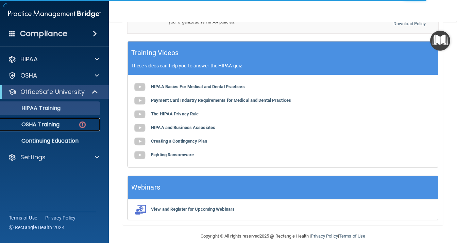
click at [85, 125] on img at bounding box center [82, 124] width 8 height 8
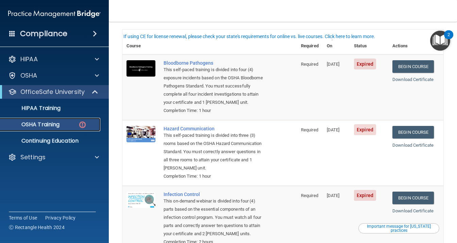
scroll to position [34, 0]
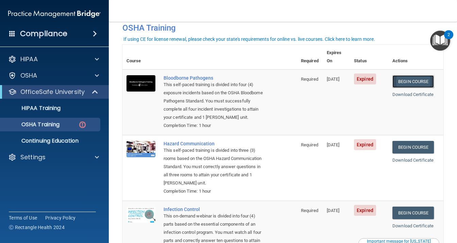
click at [414, 75] on link "Begin Course" at bounding box center [412, 81] width 41 height 13
click at [424, 147] on link "Begin Course" at bounding box center [412, 147] width 41 height 13
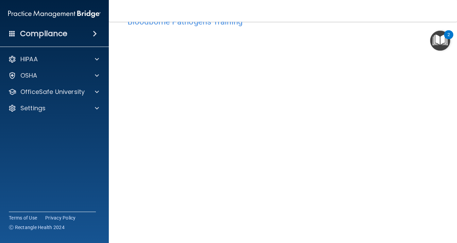
scroll to position [34, 0]
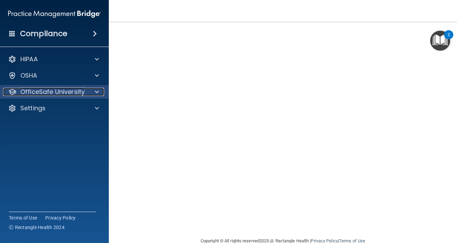
click at [99, 93] on div at bounding box center [95, 92] width 17 height 8
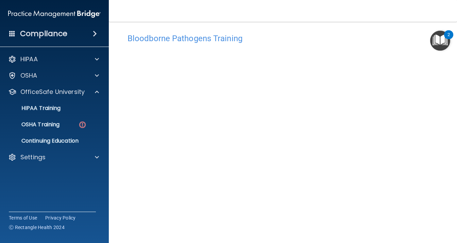
scroll to position [0, 0]
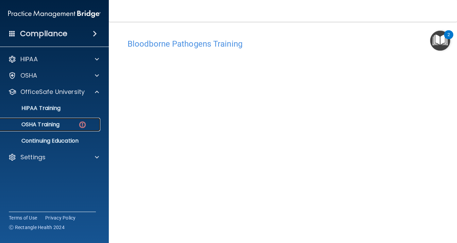
click at [64, 122] on div "OSHA Training" at bounding box center [50, 124] width 93 height 7
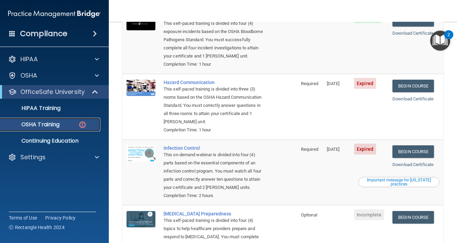
scroll to position [91, 0]
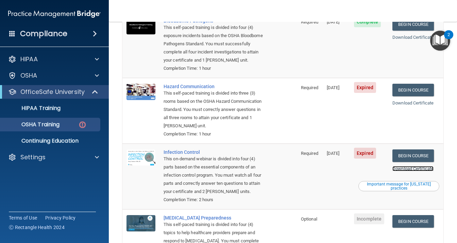
click at [412, 169] on link "Download Certificate" at bounding box center [412, 168] width 41 height 5
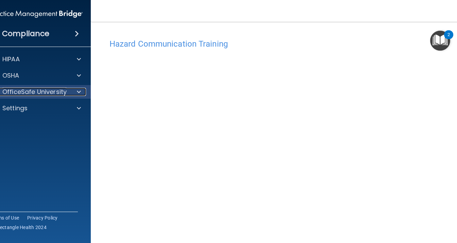
click at [77, 91] on span at bounding box center [79, 92] width 4 height 8
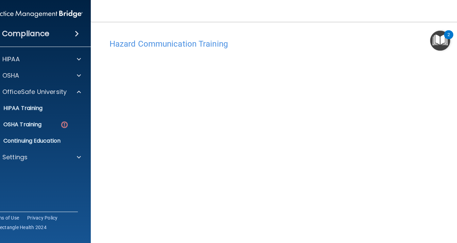
click at [443, 37] on img "Open Resource Center, 2 new notifications" at bounding box center [440, 41] width 20 height 20
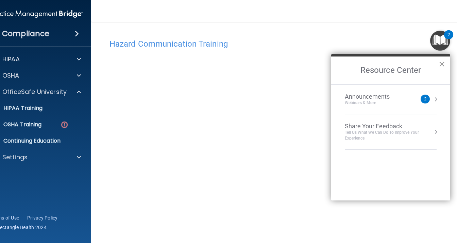
click at [439, 65] on button "×" at bounding box center [441, 63] width 6 height 11
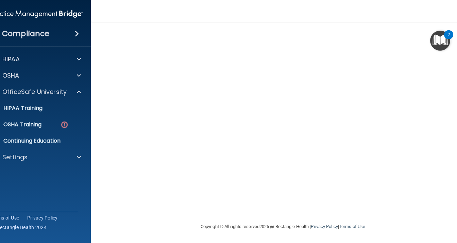
scroll to position [30, 0]
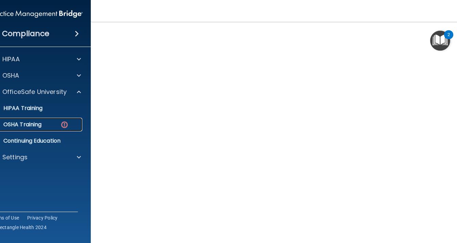
click at [64, 124] on img at bounding box center [64, 124] width 8 height 8
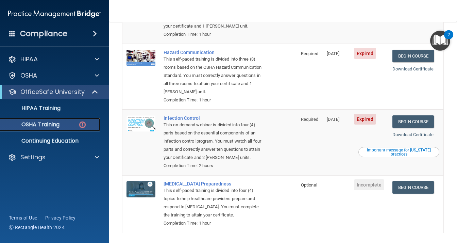
scroll to position [136, 0]
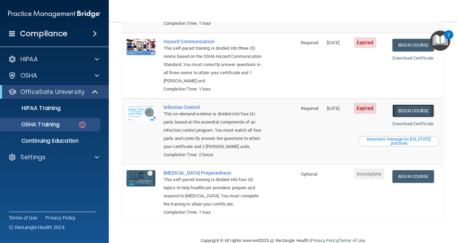
click at [415, 108] on link "Begin Course" at bounding box center [412, 110] width 41 height 13
